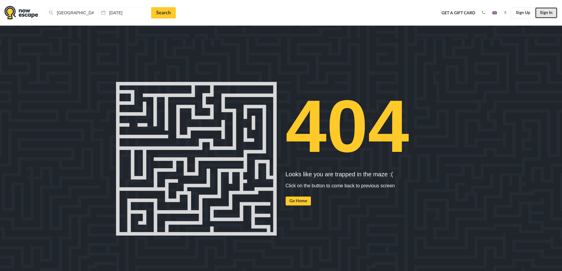
click at [545, 15] on link "Sign In" at bounding box center [546, 12] width 23 height 11
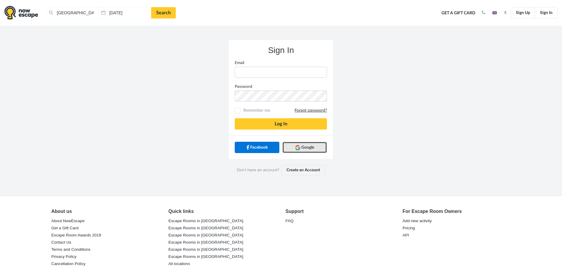
click at [309, 149] on span "Google" at bounding box center [307, 147] width 13 height 6
